Goal: Use online tool/utility: Utilize a website feature to perform a specific function

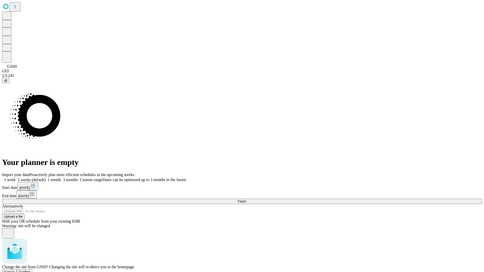
click at [30, 270] on span "Confirm" at bounding box center [25, 272] width 12 height 4
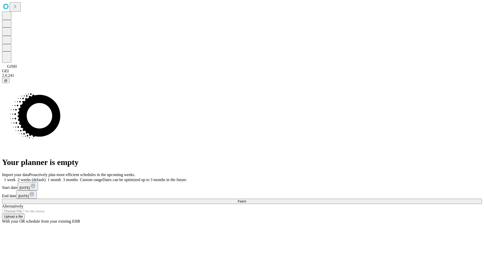
click at [16, 178] on label "1 week" at bounding box center [9, 180] width 14 height 4
click at [246, 199] on span "Fetch" at bounding box center [241, 201] width 8 height 4
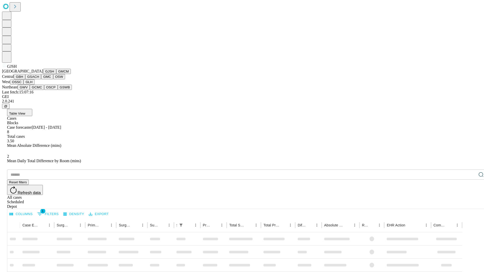
click at [56, 74] on button "GMCM" at bounding box center [63, 71] width 15 height 5
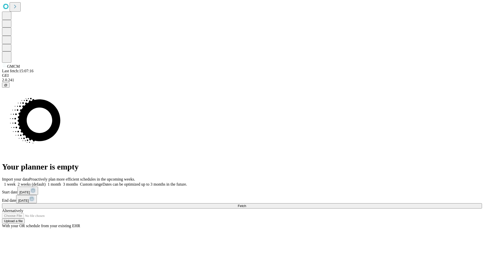
click at [16, 182] on label "1 week" at bounding box center [9, 184] width 14 height 4
click at [246, 204] on span "Fetch" at bounding box center [241, 206] width 8 height 4
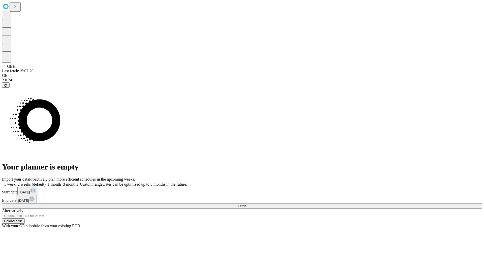
click at [16, 182] on label "1 week" at bounding box center [9, 184] width 14 height 4
click at [246, 204] on span "Fetch" at bounding box center [241, 206] width 8 height 4
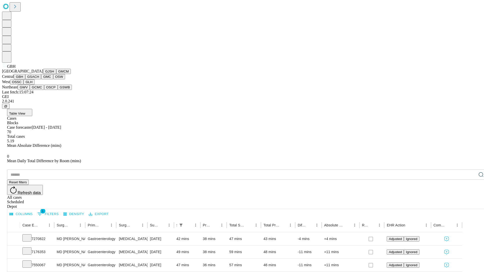
click at [39, 79] on button "GSACH" at bounding box center [33, 76] width 16 height 5
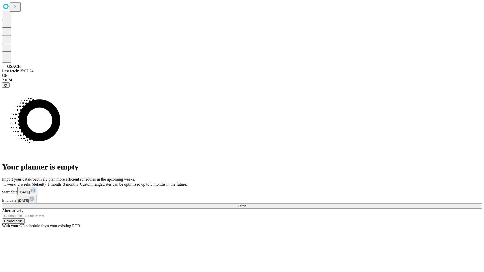
click at [16, 182] on label "1 week" at bounding box center [9, 184] width 14 height 4
click at [246, 204] on span "Fetch" at bounding box center [241, 206] width 8 height 4
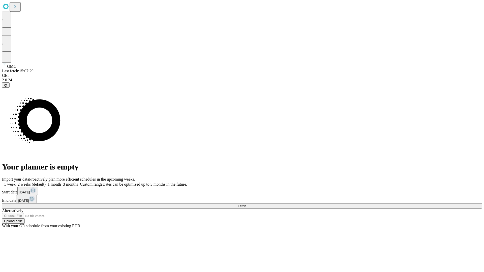
click at [16, 182] on label "1 week" at bounding box center [9, 184] width 14 height 4
click at [246, 204] on span "Fetch" at bounding box center [241, 206] width 8 height 4
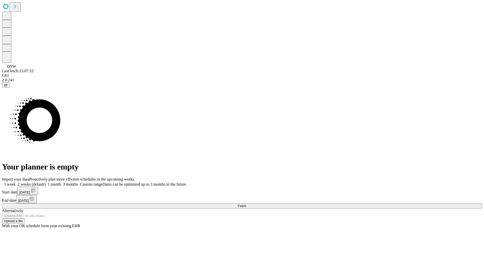
click at [16, 182] on label "1 week" at bounding box center [9, 184] width 14 height 4
click at [246, 204] on span "Fetch" at bounding box center [241, 206] width 8 height 4
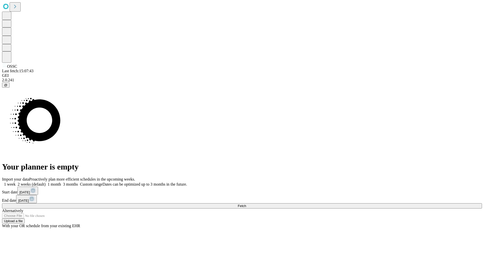
click at [16, 182] on label "1 week" at bounding box center [9, 184] width 14 height 4
click at [246, 204] on span "Fetch" at bounding box center [241, 206] width 8 height 4
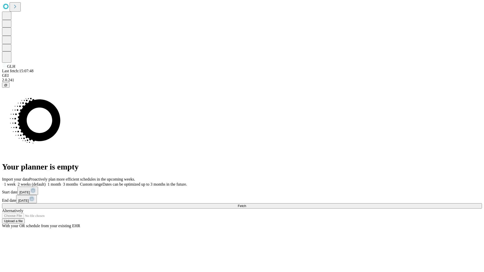
click at [246, 204] on span "Fetch" at bounding box center [241, 206] width 8 height 4
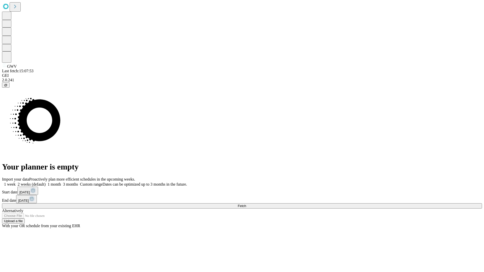
click at [16, 182] on label "1 week" at bounding box center [9, 184] width 14 height 4
click at [246, 204] on span "Fetch" at bounding box center [241, 206] width 8 height 4
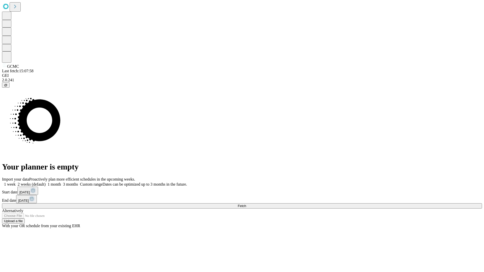
click at [16, 182] on label "1 week" at bounding box center [9, 184] width 14 height 4
click at [246, 204] on span "Fetch" at bounding box center [241, 206] width 8 height 4
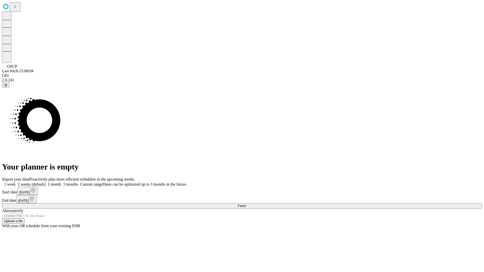
click at [16, 182] on label "1 week" at bounding box center [9, 184] width 14 height 4
click at [246, 204] on span "Fetch" at bounding box center [241, 206] width 8 height 4
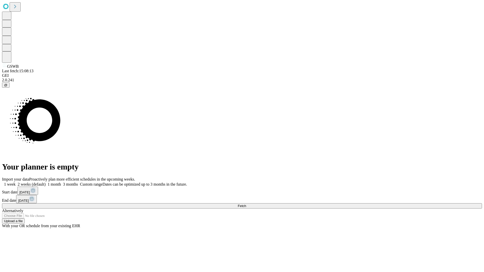
click at [16, 182] on label "1 week" at bounding box center [9, 184] width 14 height 4
click at [246, 204] on span "Fetch" at bounding box center [241, 206] width 8 height 4
